Goal: Information Seeking & Learning: Find contact information

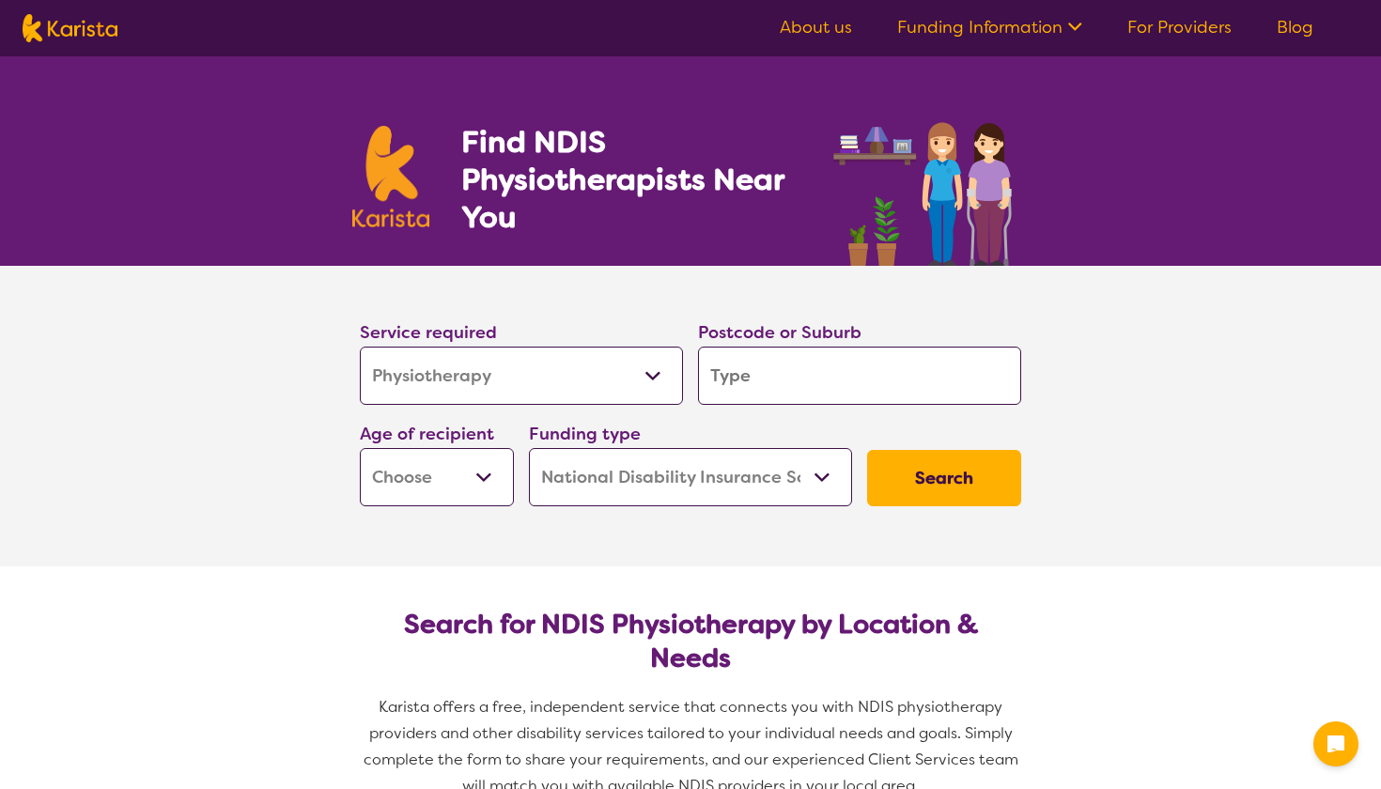
select select "Physiotherapy"
select select "NDIS"
select select "Physiotherapy"
select select "NDIS"
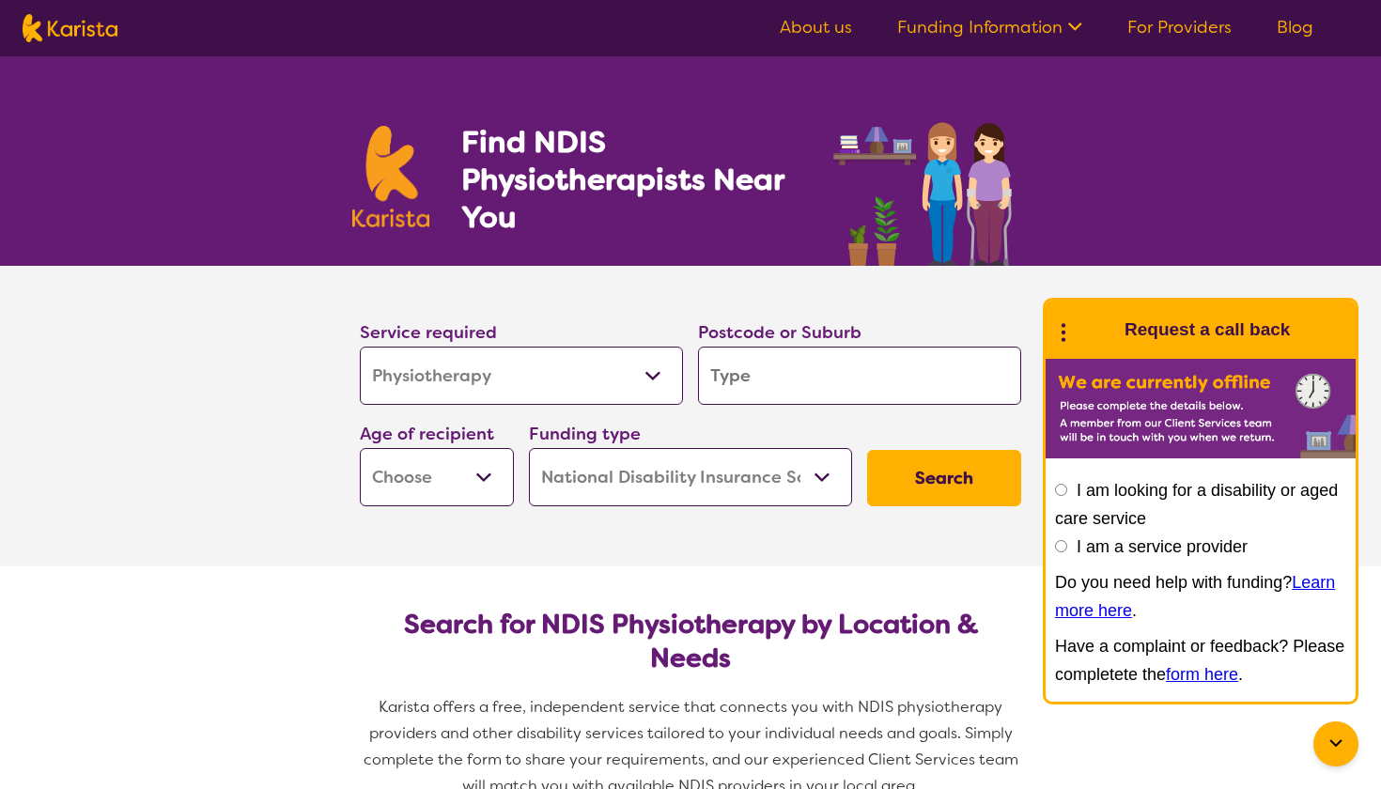
click at [751, 367] on input "search" at bounding box center [859, 376] width 323 height 58
type input "3"
type input "32"
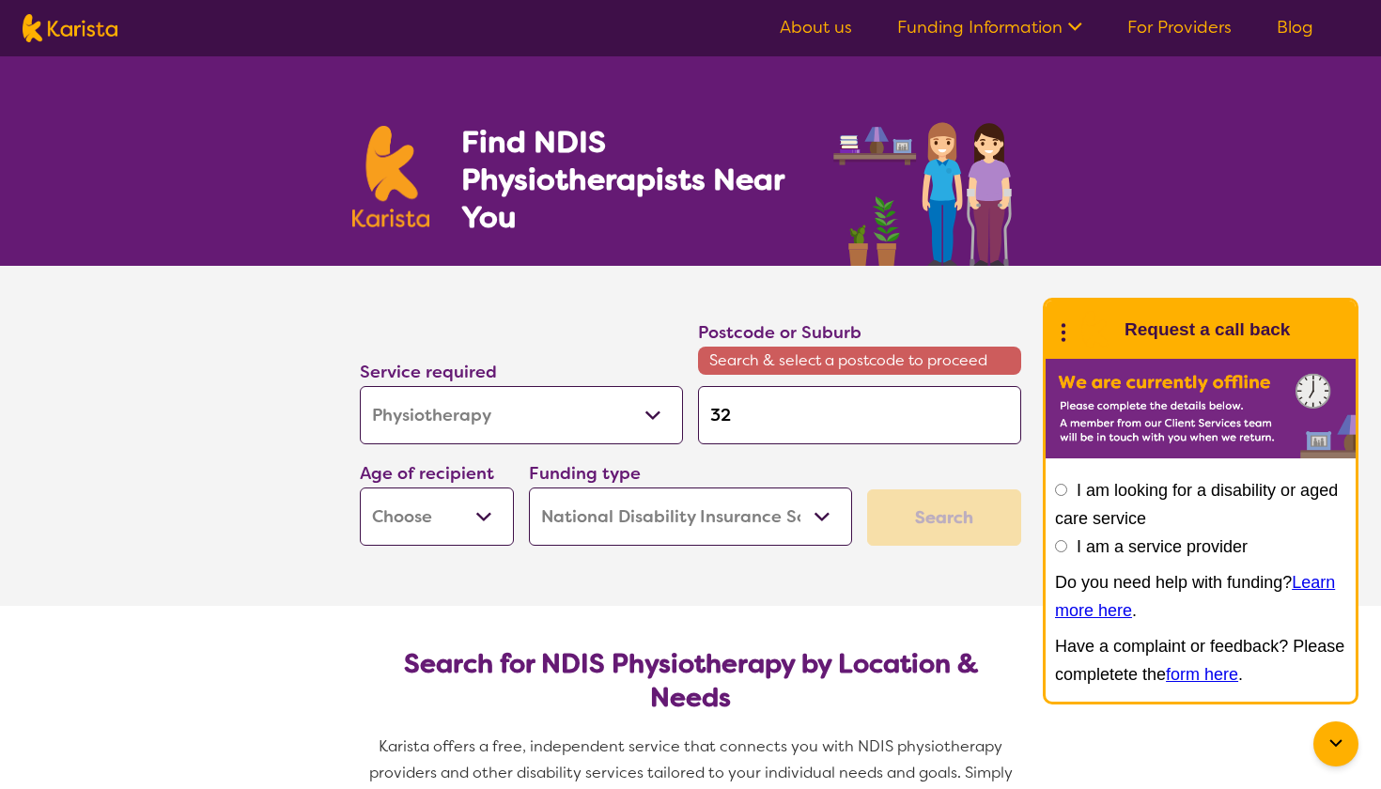
type input "320"
type input "3201"
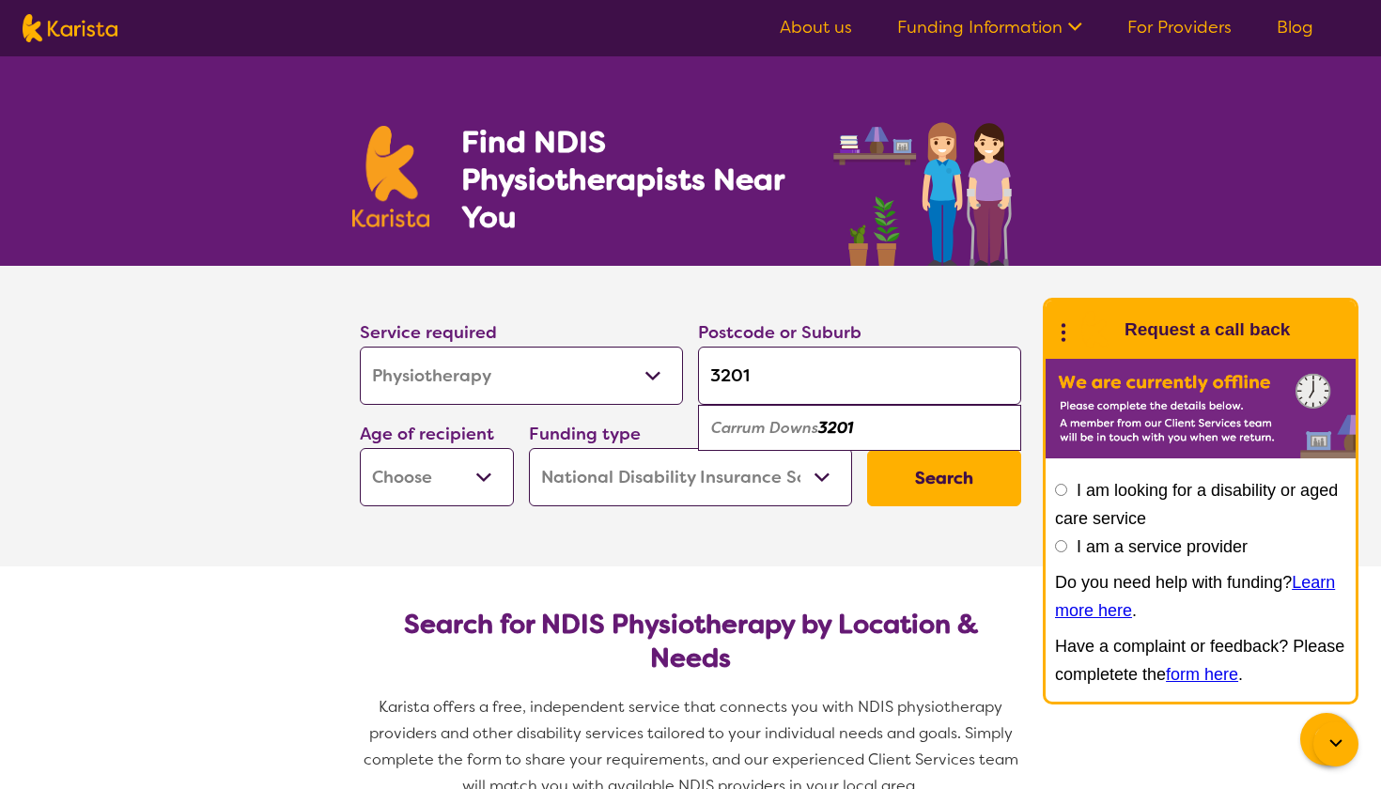
type input "3201"
click at [827, 419] on em "3201" at bounding box center [835, 428] width 35 height 20
click at [820, 377] on input "3201" at bounding box center [859, 376] width 323 height 58
select select "EC"
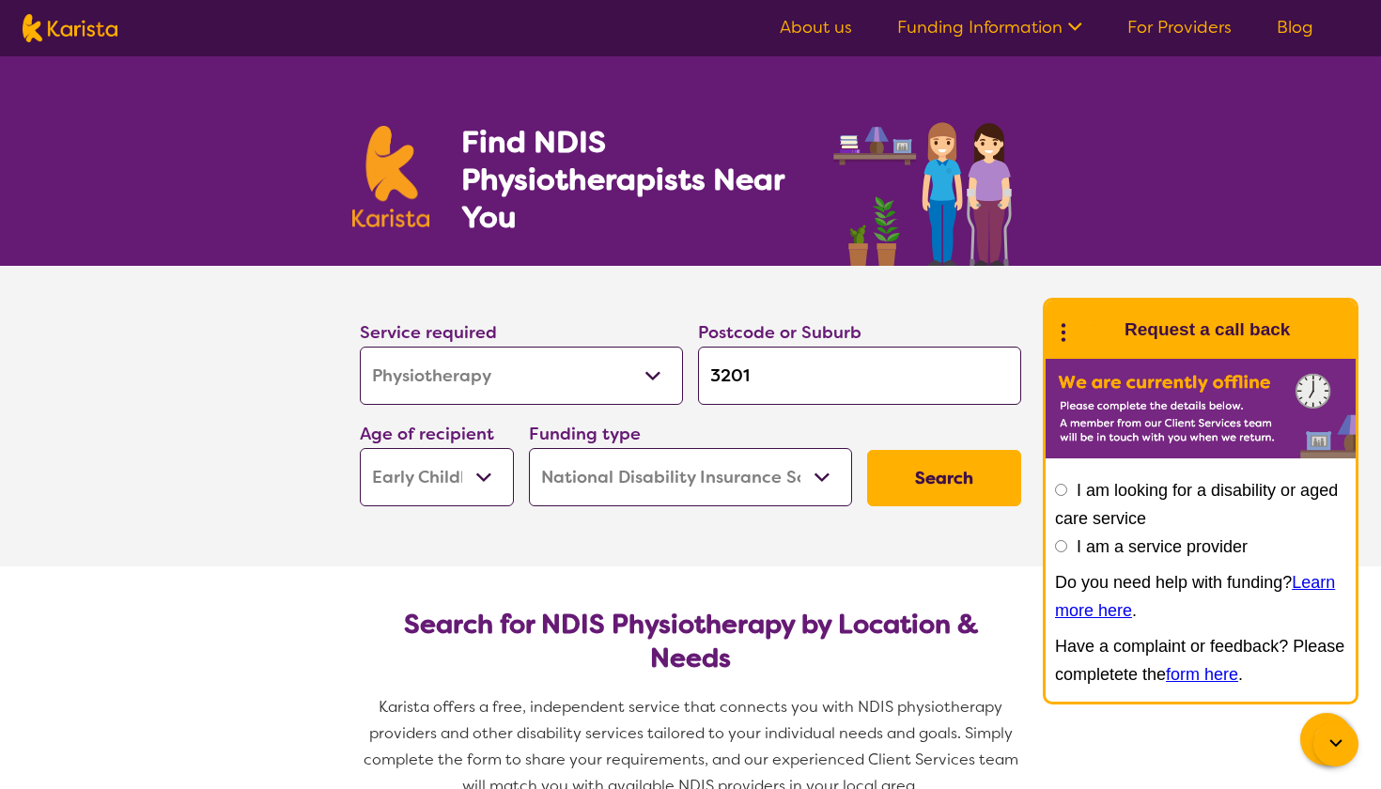
click at [889, 489] on button "Search" at bounding box center [944, 478] width 154 height 56
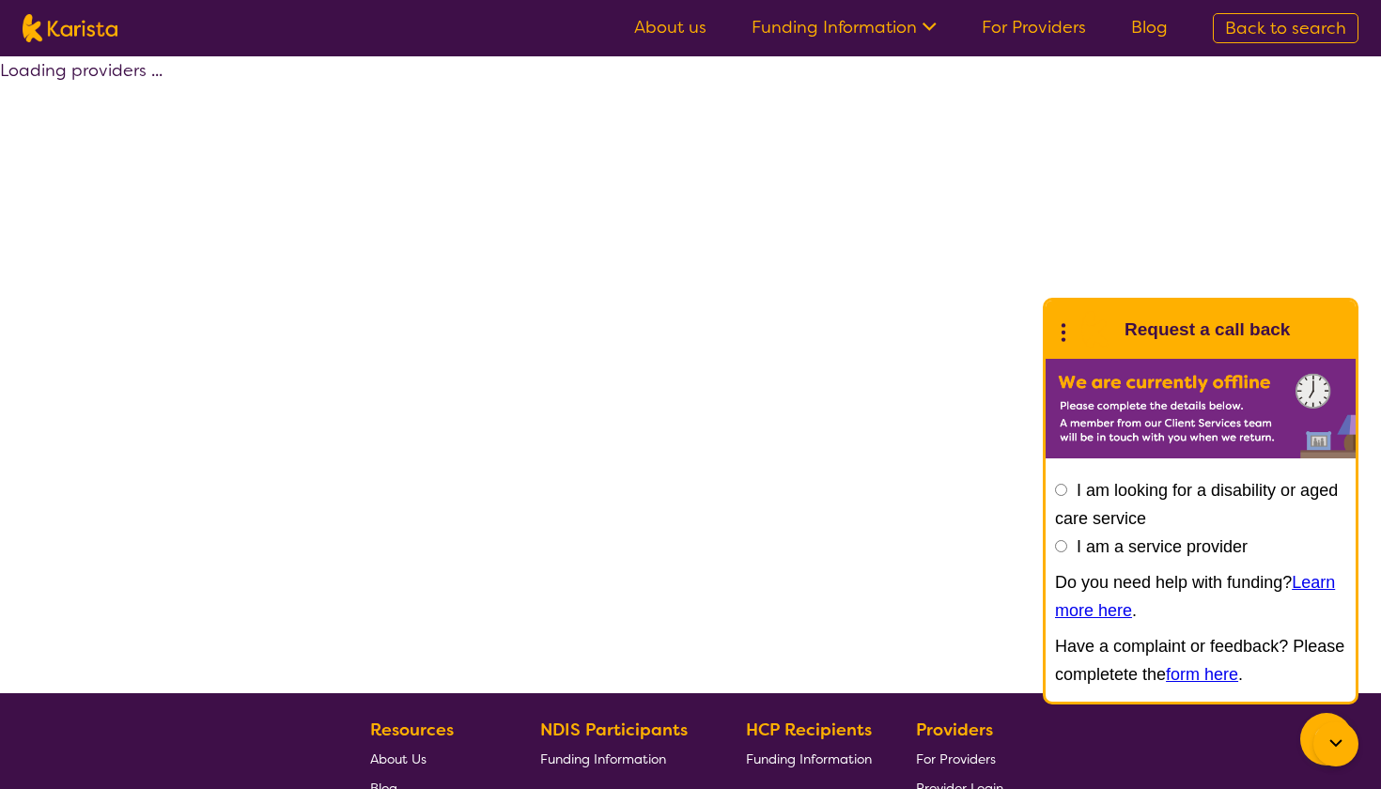
select select "by_score"
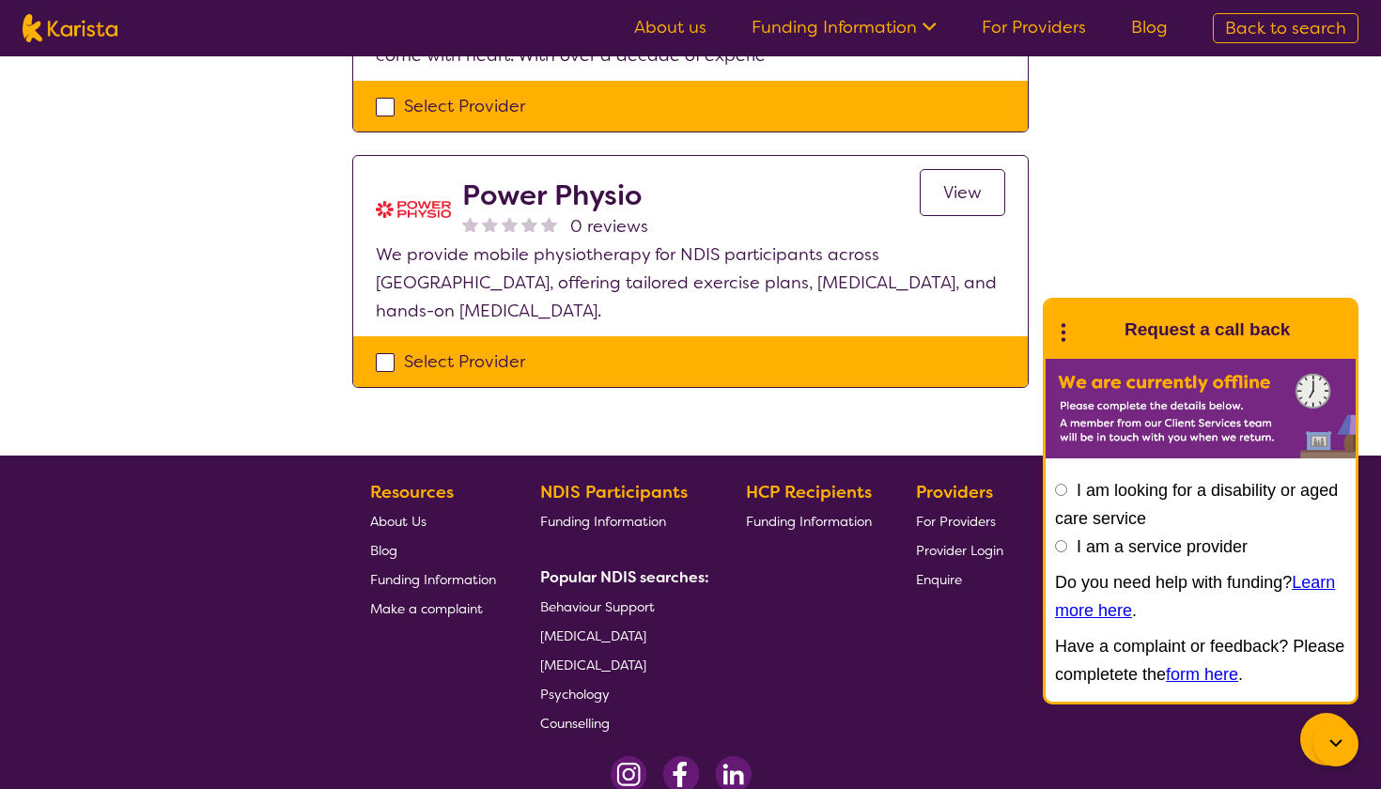
scroll to position [1074, 0]
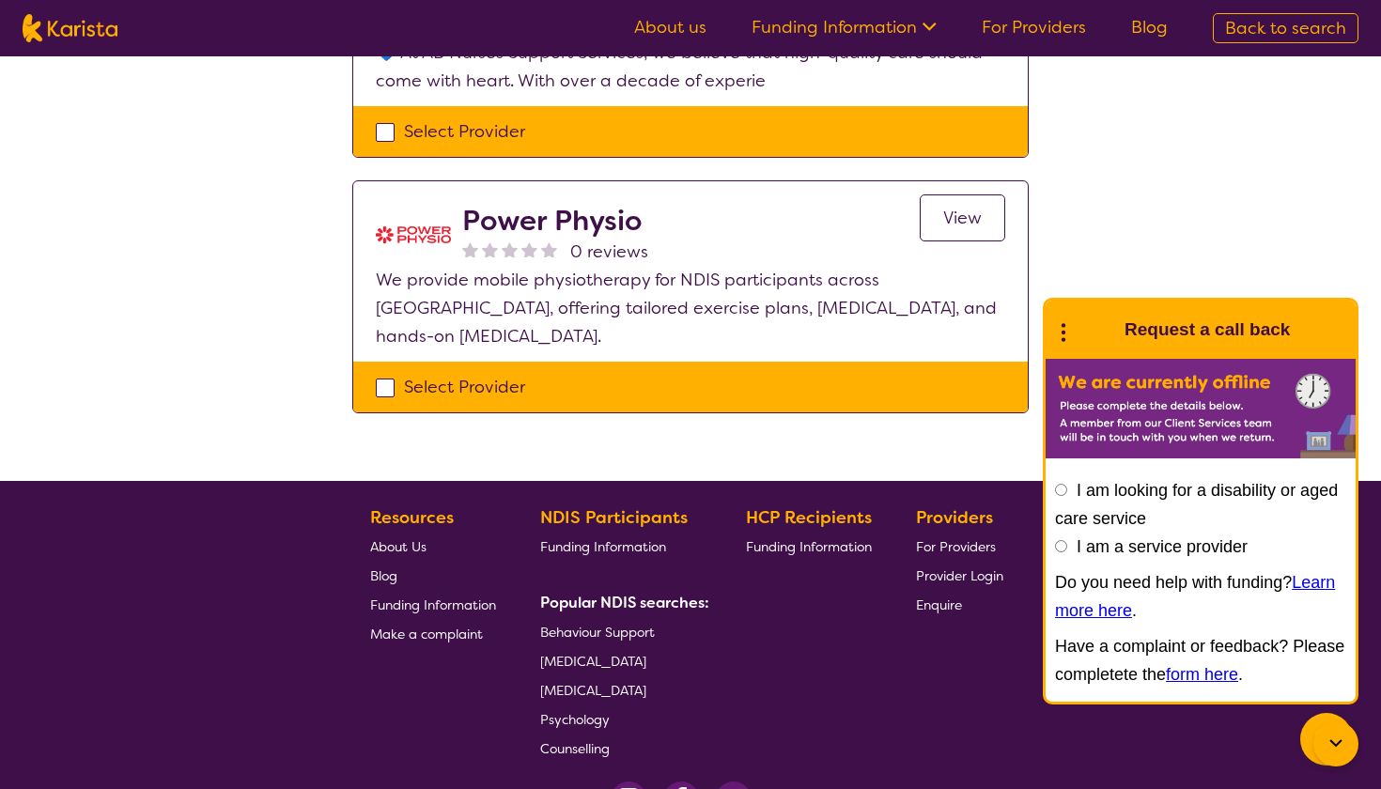
click at [952, 226] on span "View" at bounding box center [962, 218] width 39 height 23
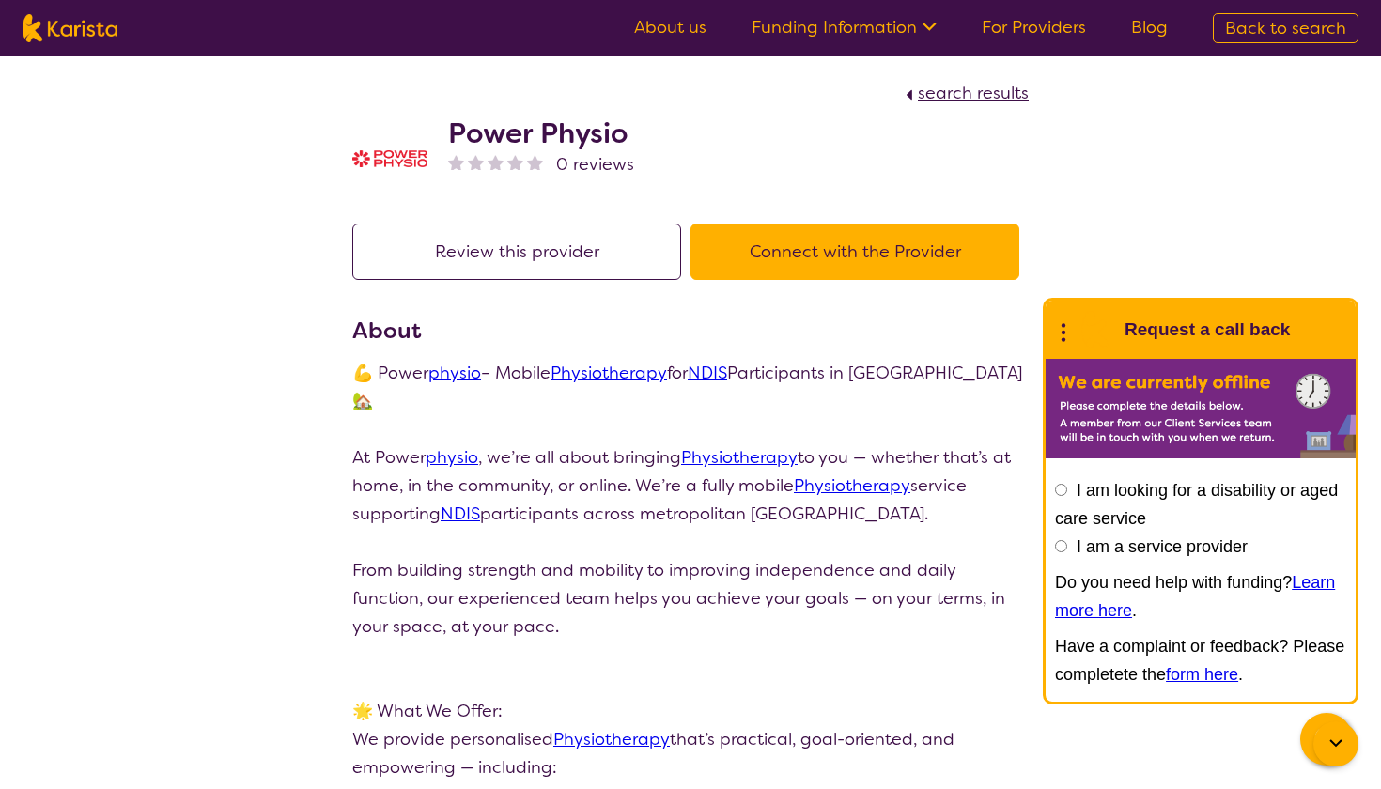
scroll to position [357, 0]
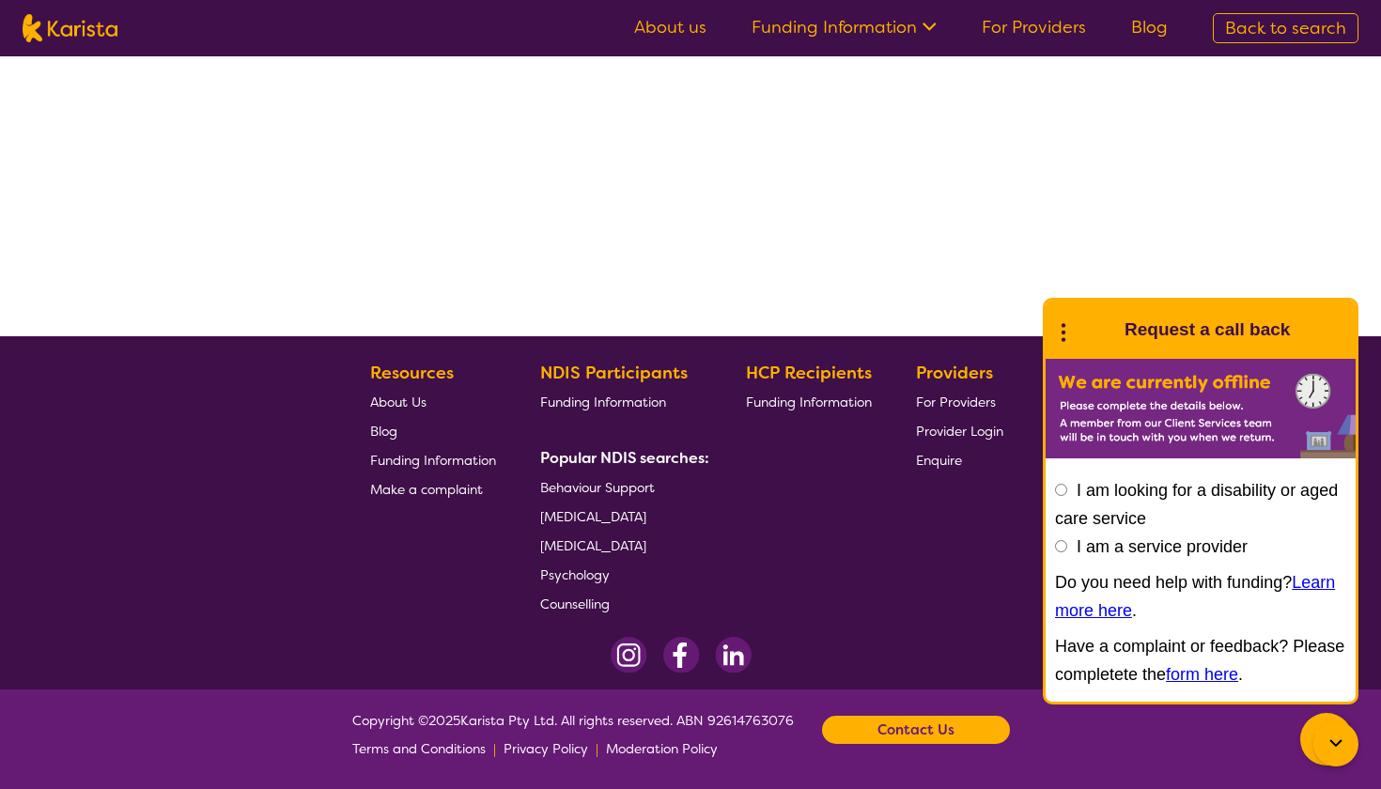
select select "by_score"
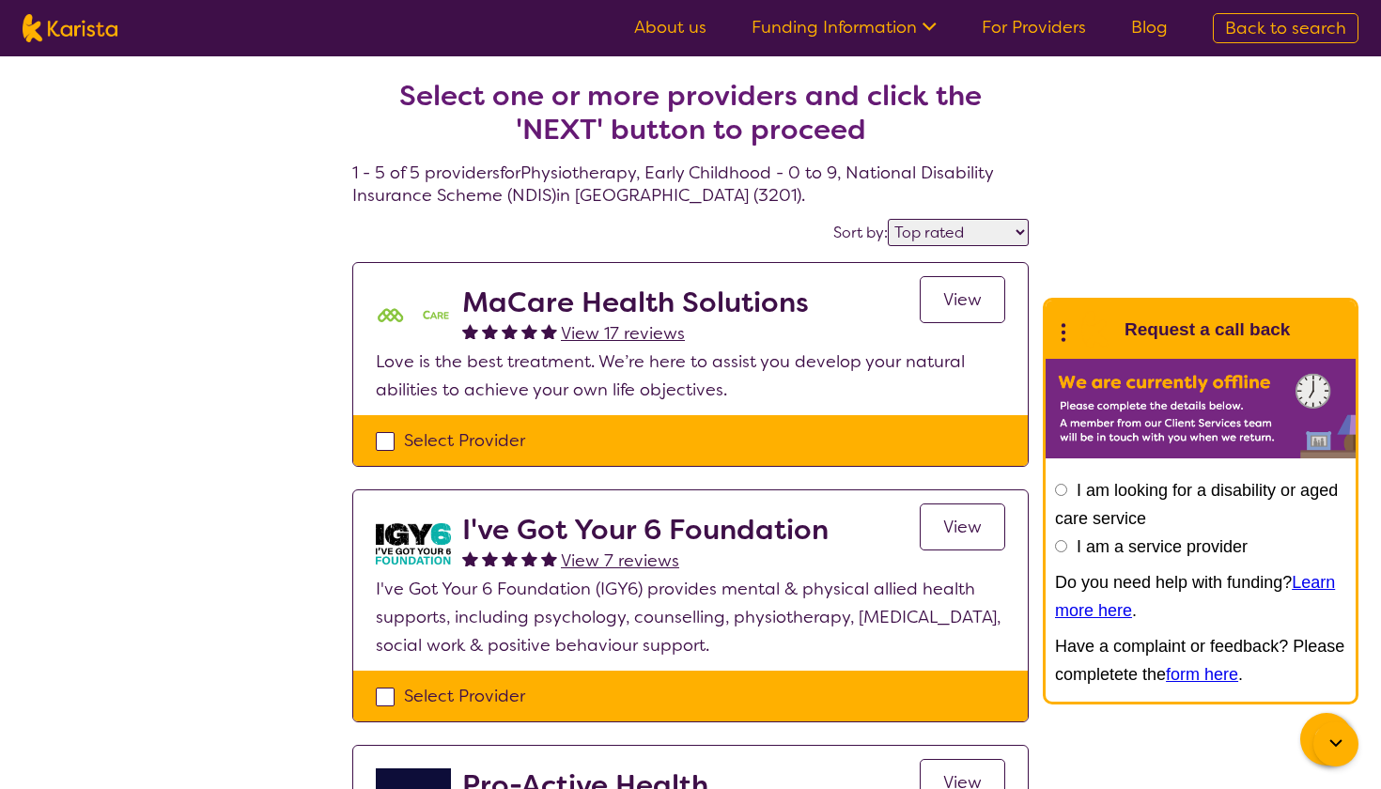
select select "Physiotherapy"
select select "EC"
select select "NDIS"
select select "Physiotherapy"
select select "EC"
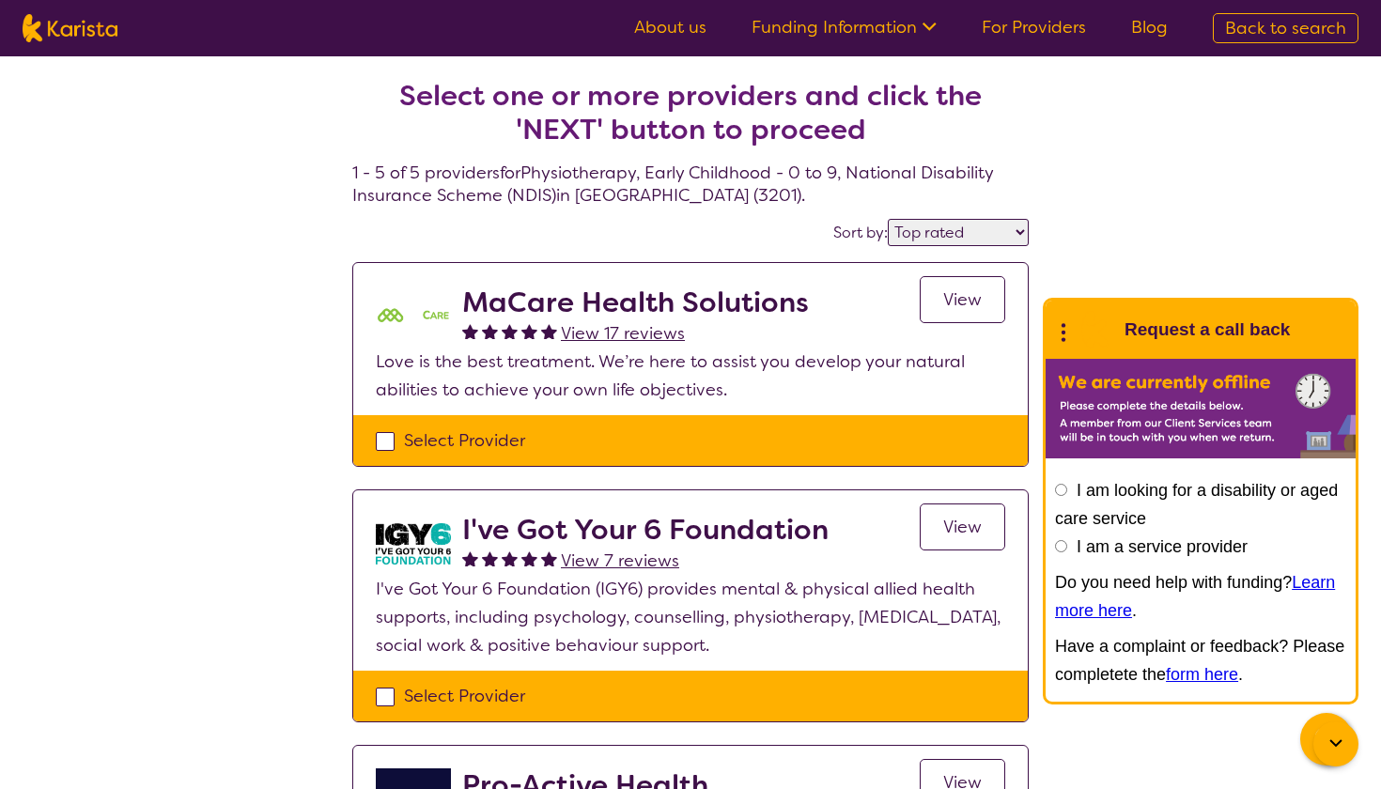
select select "NDIS"
